Goal: Task Accomplishment & Management: Use online tool/utility

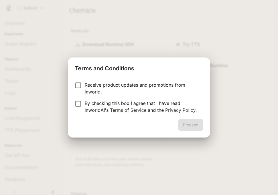
click at [148, 104] on p "By checking this box I agree that I have read InworldAI's Terms of Service and …" at bounding box center [142, 107] width 114 height 14
click at [183, 125] on button "Proceed" at bounding box center [191, 124] width 25 height 11
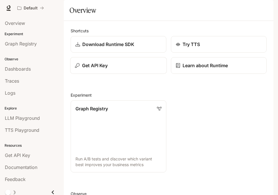
click at [119, 69] on div "Get API Key" at bounding box center [118, 65] width 87 height 7
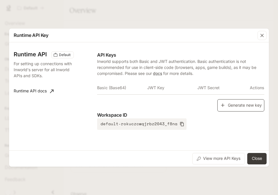
click at [230, 106] on button "Generate new key" at bounding box center [241, 105] width 47 height 12
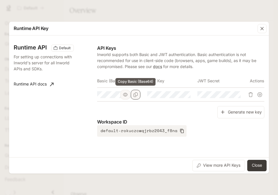
click at [133, 93] on button "Copy Basic (Base64)" at bounding box center [136, 95] width 10 height 10
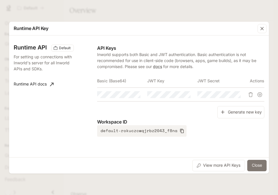
click at [255, 164] on button "Close" at bounding box center [257, 164] width 19 height 11
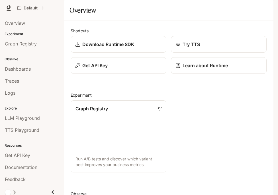
click at [264, 9] on icon "button" at bounding box center [266, 8] width 5 height 5
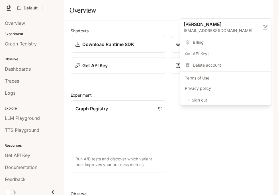
click at [236, 102] on span "Sign out" at bounding box center [229, 100] width 75 height 6
